Goal: Transaction & Acquisition: Purchase product/service

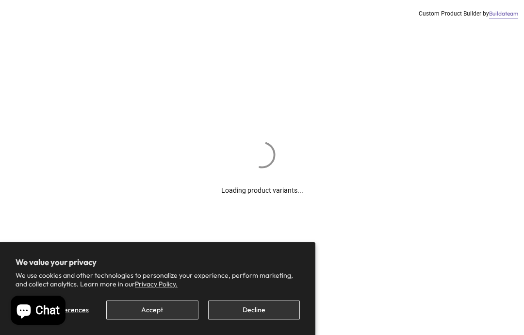
click at [150, 314] on button "Accept" at bounding box center [152, 309] width 92 height 19
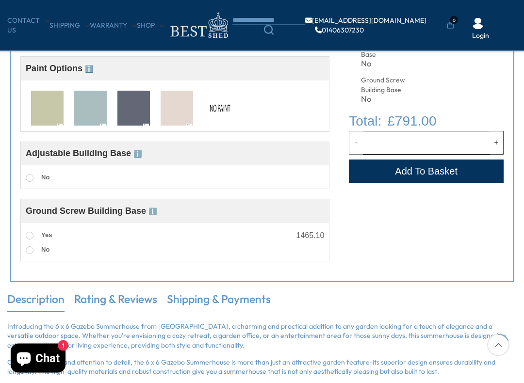
scroll to position [420, 0]
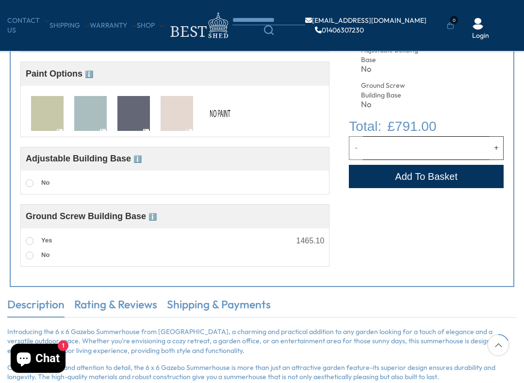
click at [36, 113] on img at bounding box center [47, 114] width 32 height 36
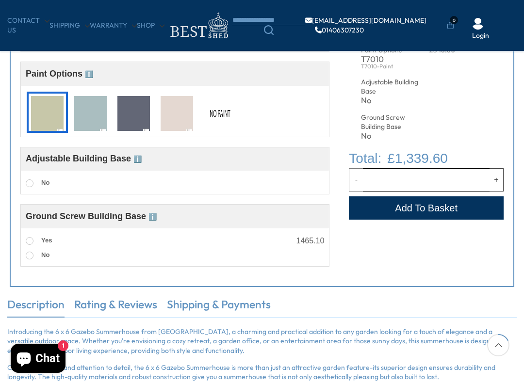
click at [35, 112] on img at bounding box center [47, 114] width 32 height 36
click at [78, 101] on img at bounding box center [90, 114] width 32 height 36
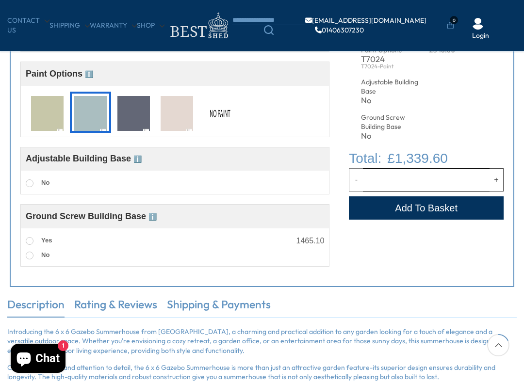
click at [206, 106] on img at bounding box center [220, 114] width 32 height 36
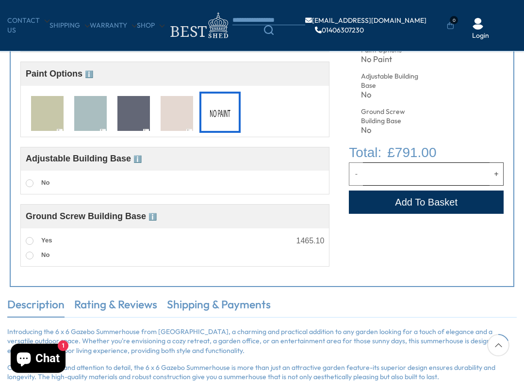
click at [158, 110] on div "T7078" at bounding box center [176, 112] width 41 height 41
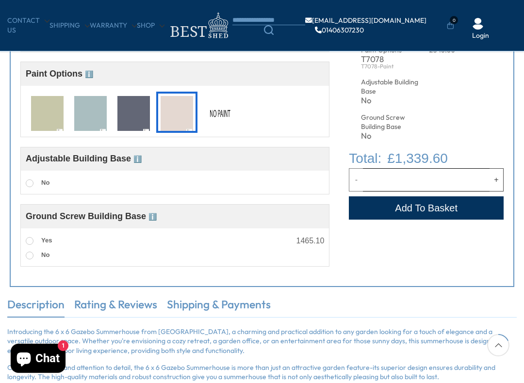
click at [123, 105] on img at bounding box center [133, 114] width 32 height 36
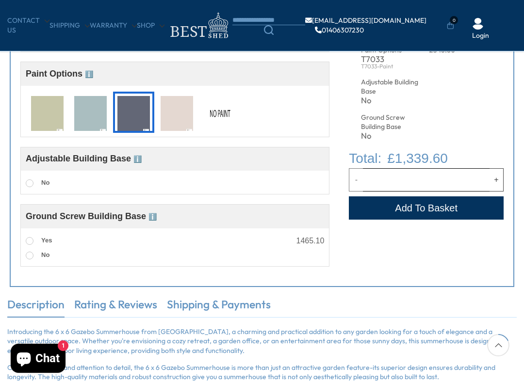
click at [217, 100] on img at bounding box center [220, 114] width 32 height 36
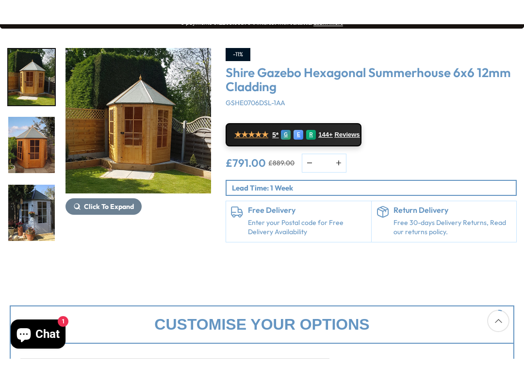
scroll to position [127, 0]
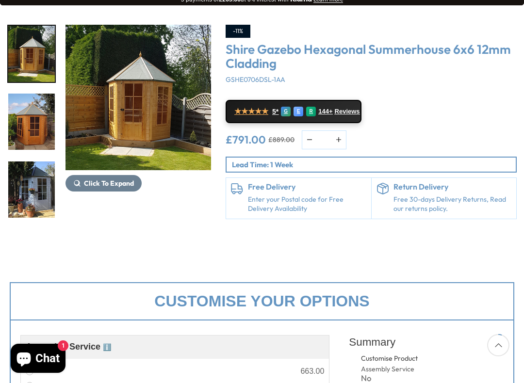
click at [27, 161] on img "3 / 15" at bounding box center [31, 189] width 47 height 56
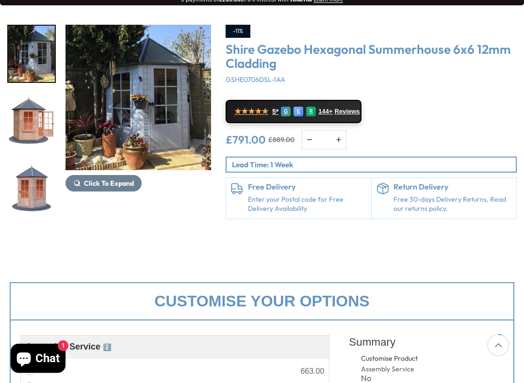
click at [29, 125] on img "4 / 15" at bounding box center [31, 122] width 47 height 56
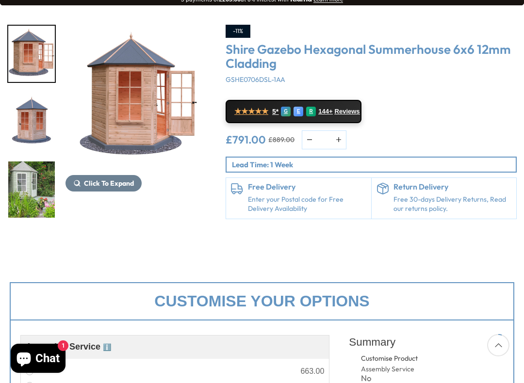
click at [28, 126] on img "5 / 15" at bounding box center [31, 122] width 47 height 56
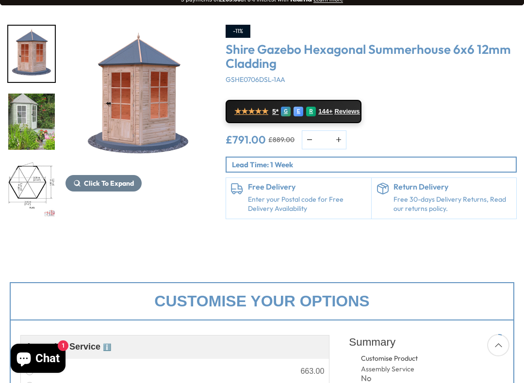
click at [36, 123] on img "6 / 15" at bounding box center [31, 122] width 47 height 56
click at [25, 161] on img "7 / 15" at bounding box center [31, 189] width 47 height 56
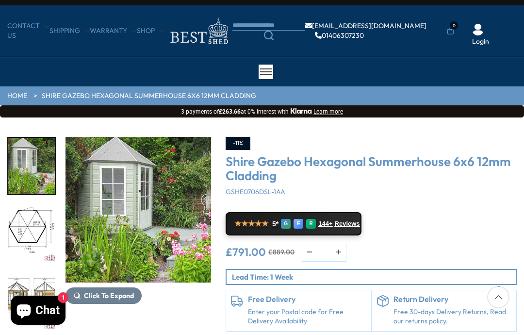
scroll to position [0, 0]
